Goal: Task Accomplishment & Management: Manage account settings

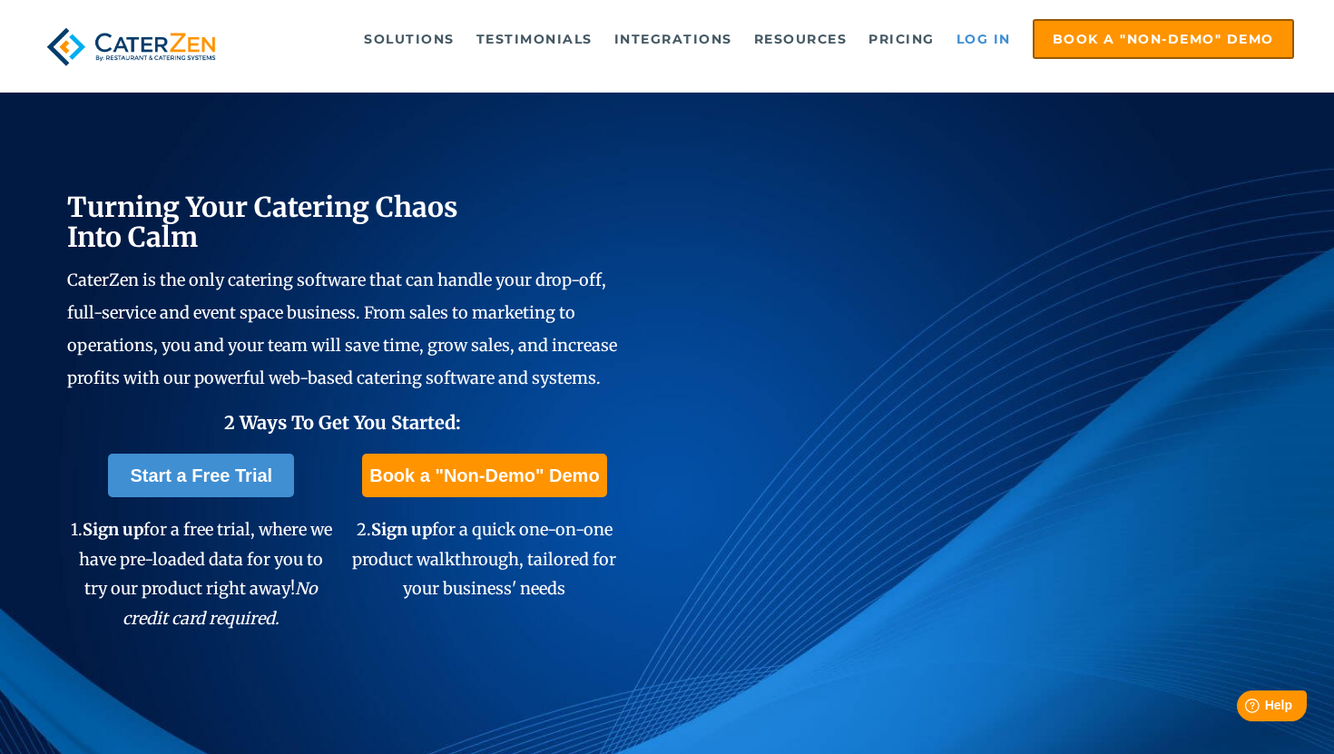
click at [971, 42] on link "Log in" at bounding box center [984, 39] width 73 height 36
click at [979, 46] on link "Log in" at bounding box center [984, 39] width 73 height 36
click at [984, 34] on link "Log in" at bounding box center [984, 39] width 73 height 36
click at [995, 28] on link "Log in" at bounding box center [984, 39] width 73 height 36
